Goal: Task Accomplishment & Management: Manage account settings

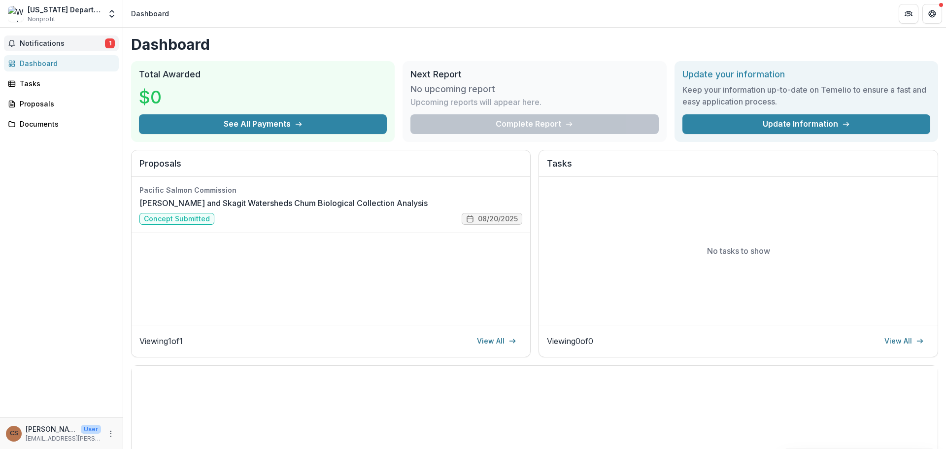
click at [37, 49] on button "Notifications 1" at bounding box center [61, 43] width 115 height 16
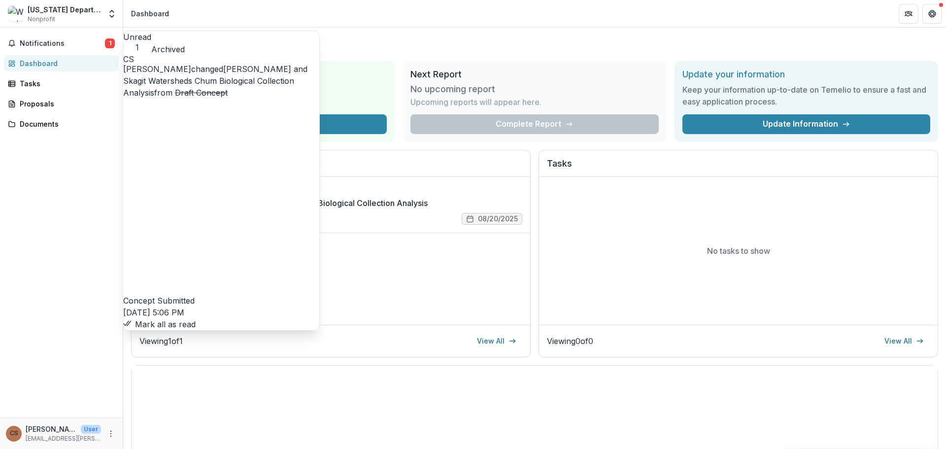
click at [310, 164] on h2 "Proposals" at bounding box center [330, 167] width 383 height 19
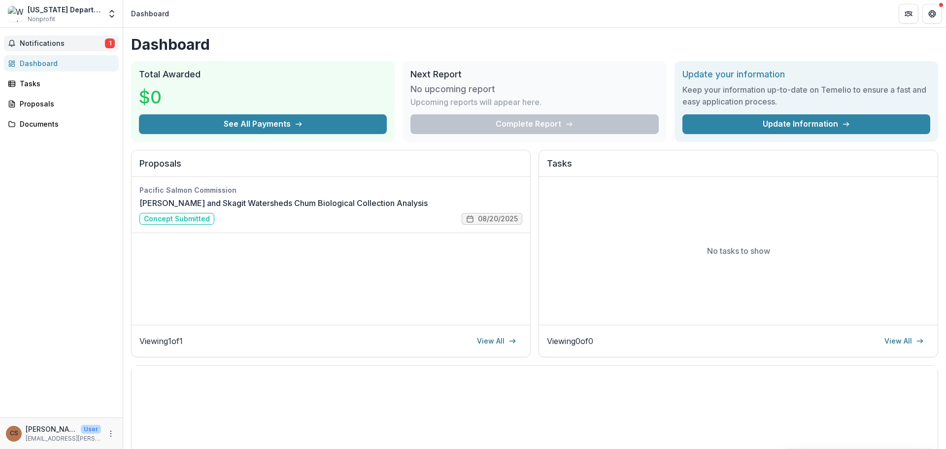
click at [32, 48] on button "Notifications 1" at bounding box center [61, 43] width 115 height 16
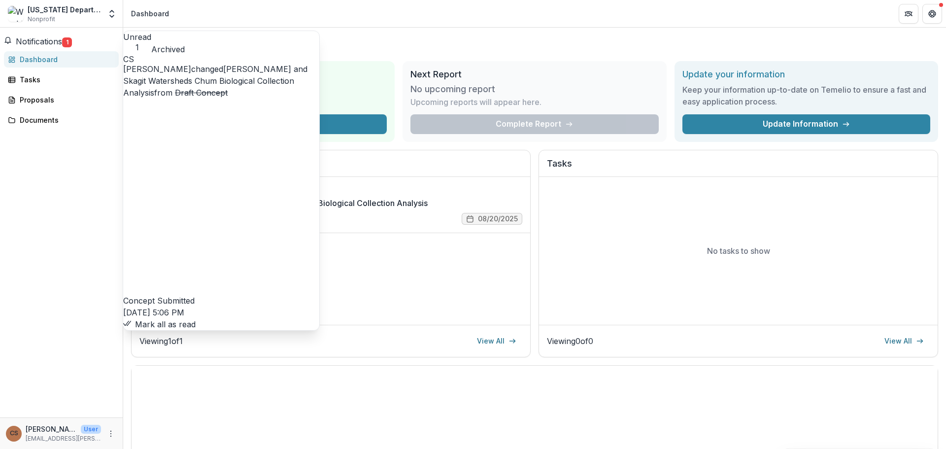
click at [50, 433] on p "[PERSON_NAME]" at bounding box center [51, 429] width 51 height 10
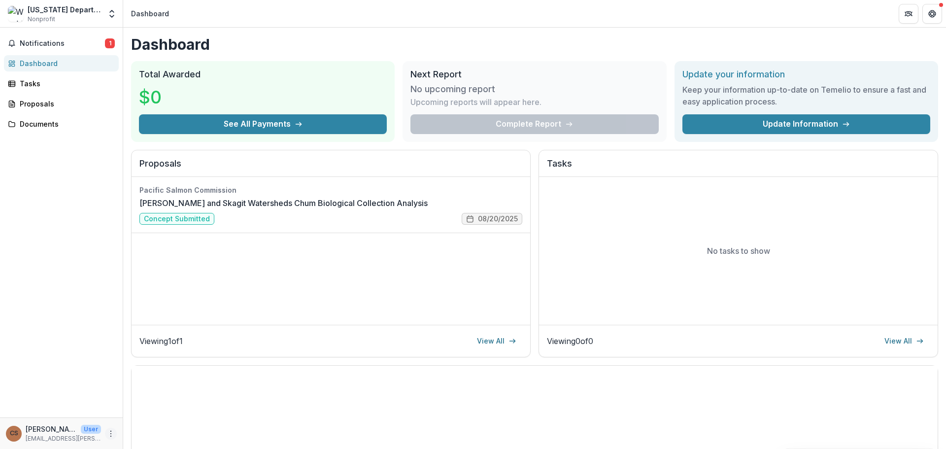
click at [113, 435] on button "More" at bounding box center [111, 434] width 12 height 12
click at [151, 412] on link "Settings" at bounding box center [175, 413] width 105 height 16
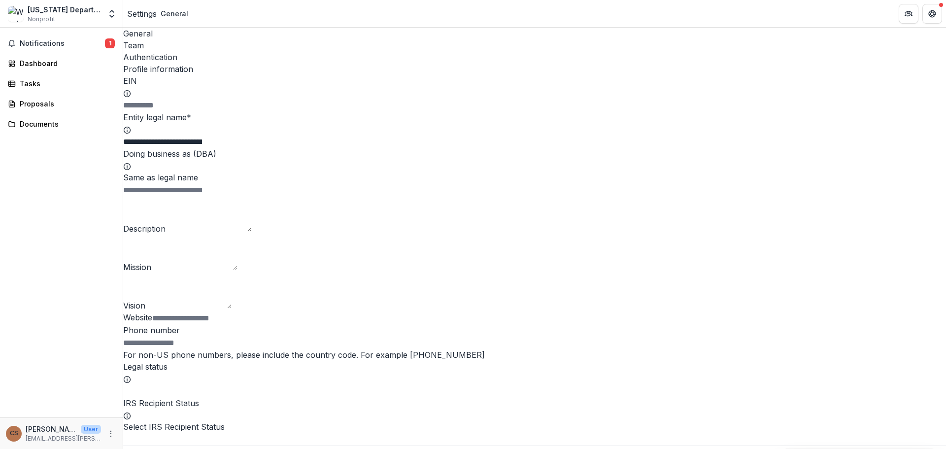
click at [175, 39] on div "Team" at bounding box center [534, 45] width 823 height 12
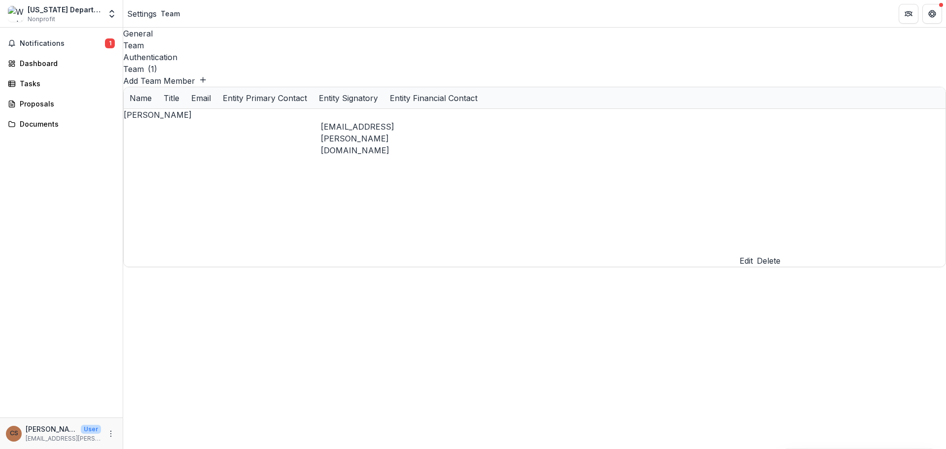
click at [753, 255] on button "Edit" at bounding box center [746, 261] width 13 height 12
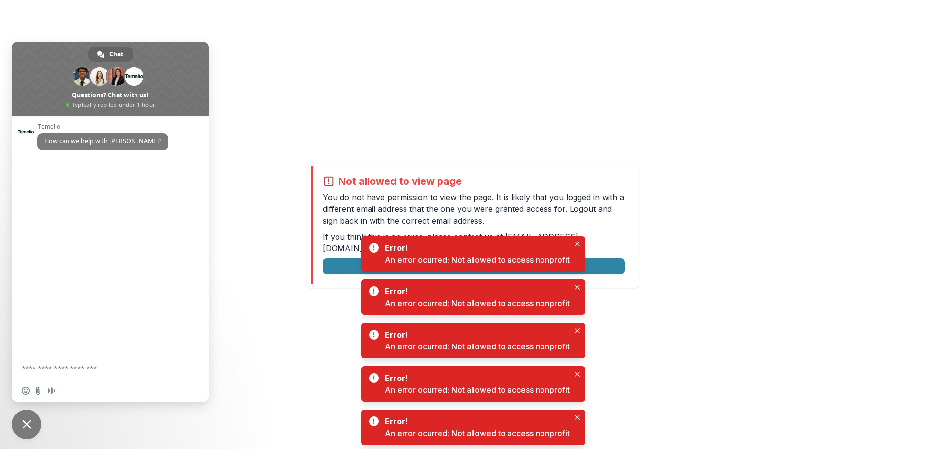
click at [786, 267] on div "Not allowed to view page You do not have permission to view the page. It is lik…" at bounding box center [473, 224] width 946 height 449
